Goal: Task Accomplishment & Management: Use online tool/utility

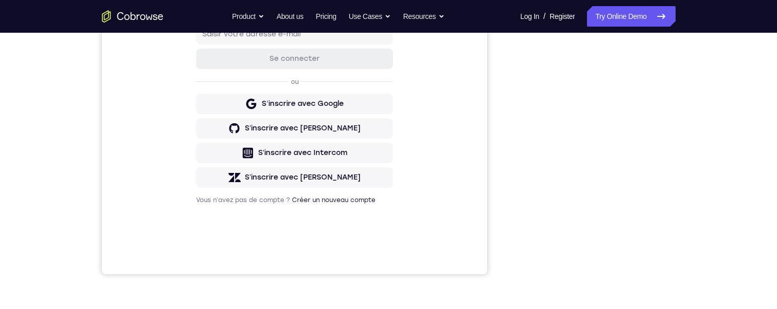
scroll to position [204, 0]
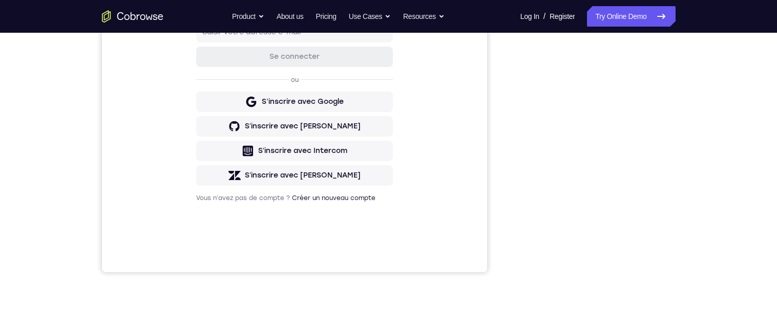
click at [689, 151] on div "Your Support Agent Your Customer Web iOS Android Next Steps We’d be happy to gi…" at bounding box center [389, 167] width 656 height 676
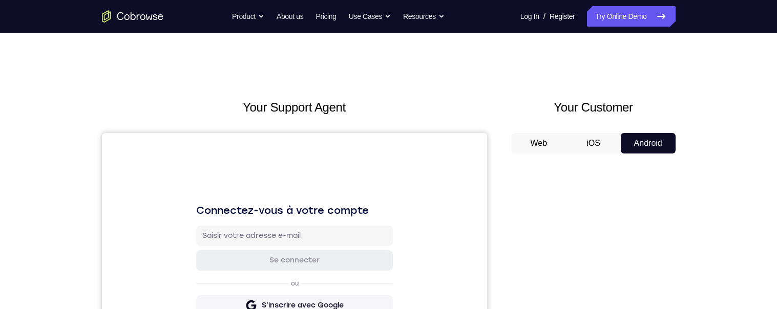
scroll to position [59, 0]
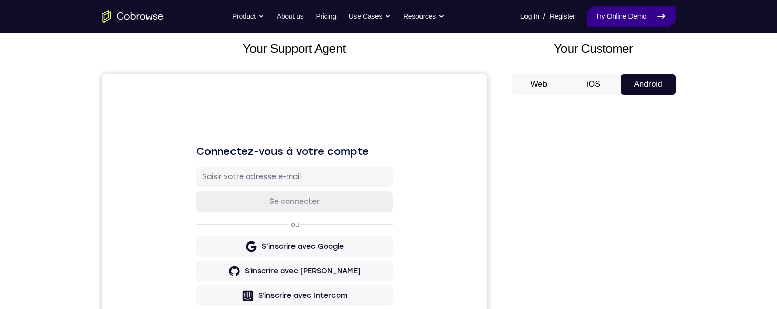
click at [634, 24] on link "Try Online Demo" at bounding box center [631, 16] width 88 height 20
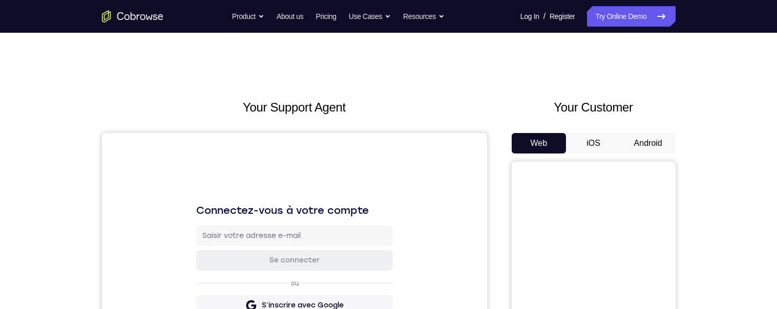
scroll to position [153, 0]
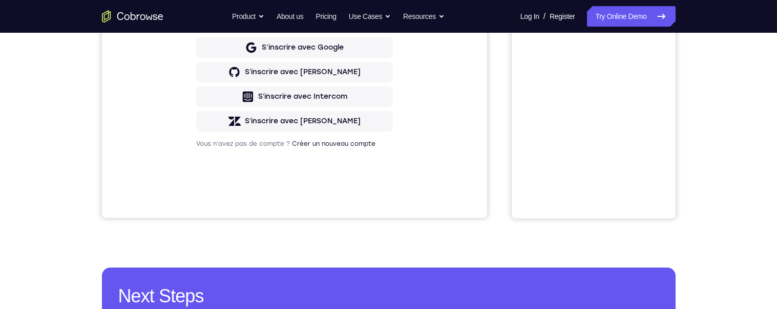
click at [710, 142] on div "Your Support Agent Your Customer Web iOS Android Next Steps We’d be happy to gi…" at bounding box center [389, 113] width 656 height 676
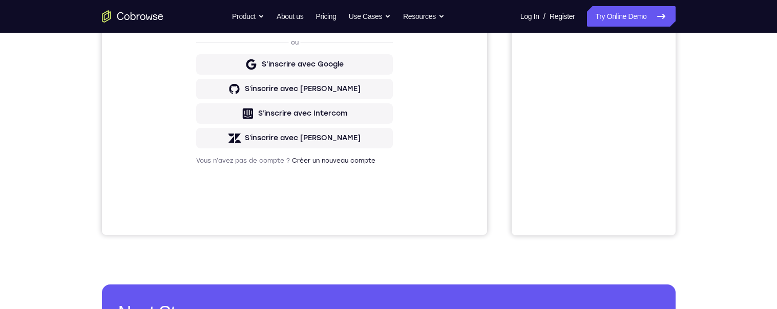
scroll to position [0, 0]
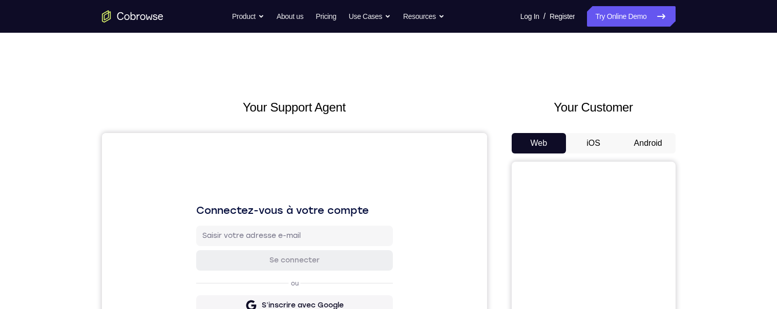
click at [647, 137] on button "Android" at bounding box center [648, 143] width 55 height 20
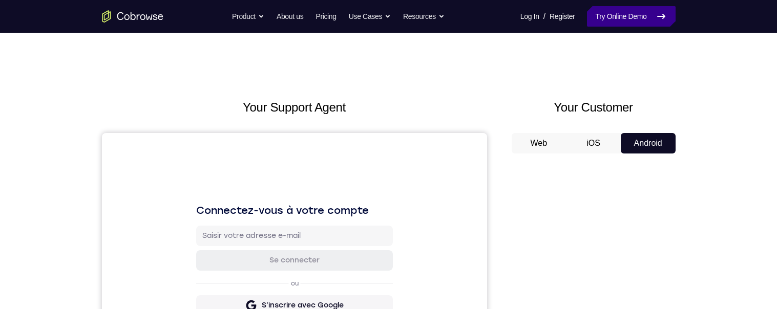
click at [598, 14] on link "Try Online Demo" at bounding box center [631, 16] width 88 height 20
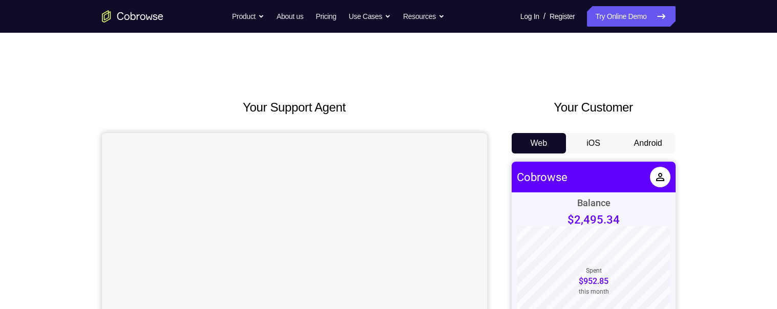
click at [645, 145] on button "Android" at bounding box center [648, 143] width 55 height 20
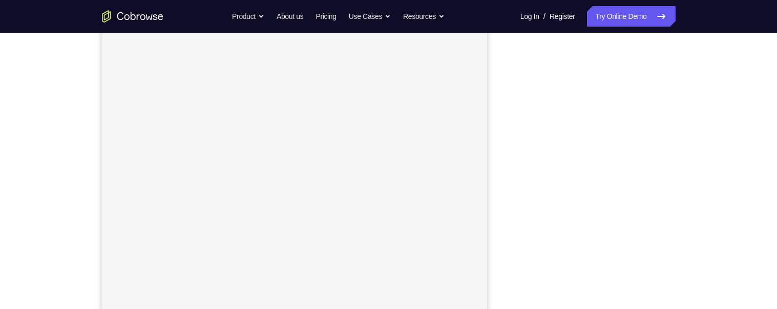
scroll to position [224, 0]
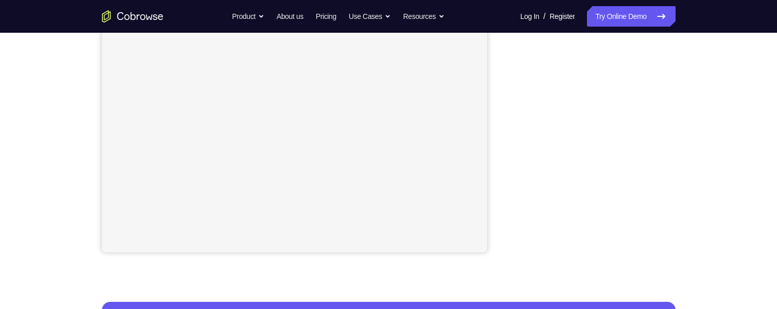
click at [707, 184] on div "Your Support Agent Your Customer Web iOS Android Next Steps We’d be happy to gi…" at bounding box center [389, 147] width 656 height 676
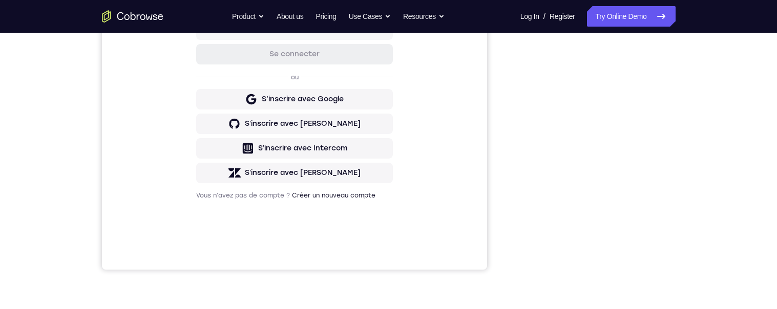
scroll to position [0, 0]
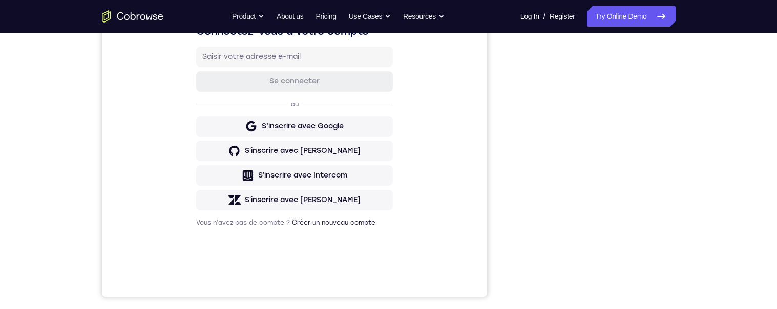
scroll to position [192, 0]
